Goal: Task Accomplishment & Management: Manage account settings

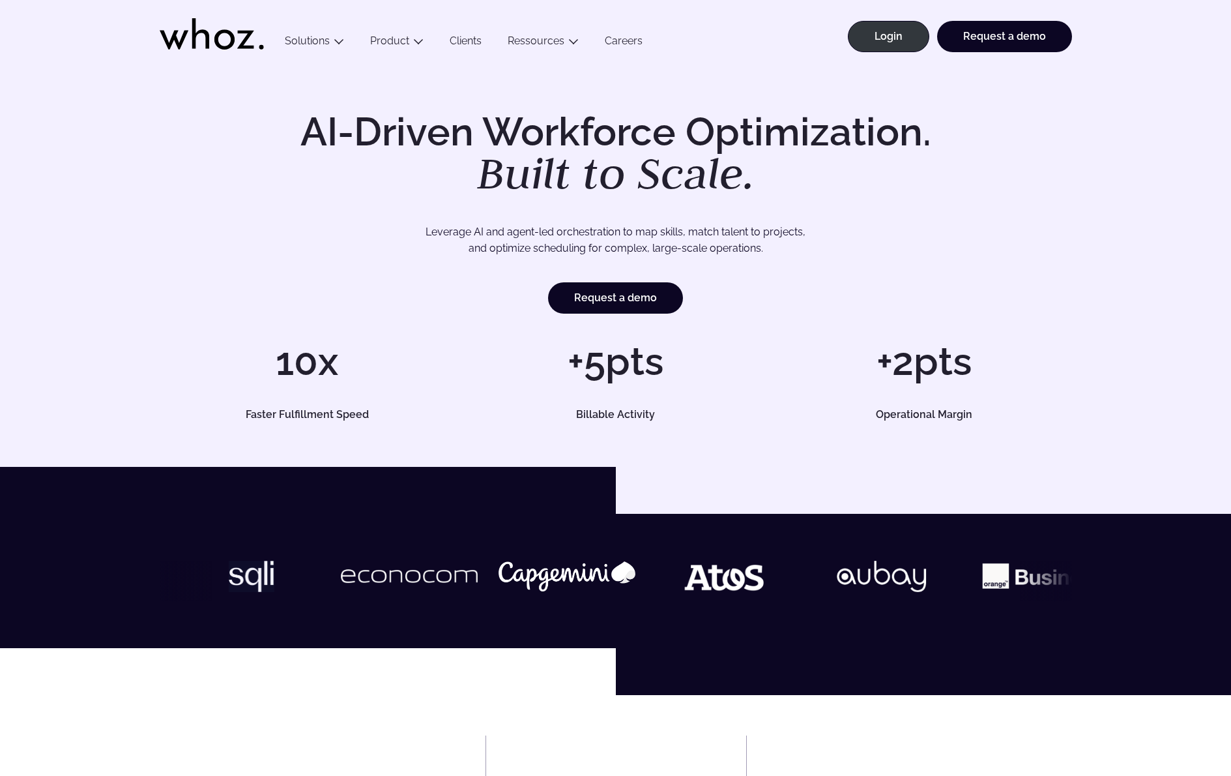
click at [902, 55] on li "Login" at bounding box center [884, 43] width 89 height 44
click at [878, 40] on link "Login" at bounding box center [888, 36] width 81 height 31
click at [883, 33] on link "Login" at bounding box center [888, 36] width 81 height 31
